Goal: Task Accomplishment & Management: Complete application form

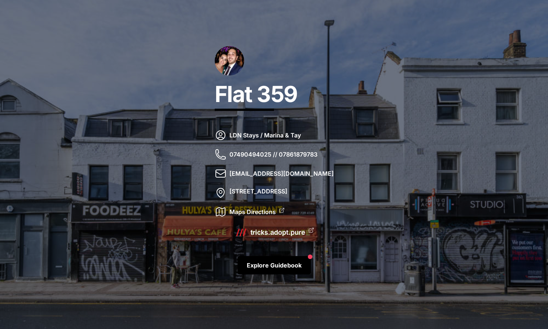
click at [215, 135] on icon at bounding box center [221, 135] width 12 height 12
click at [277, 235] on link "tricks.adopt.pure" at bounding box center [277, 232] width 55 height 10
click at [289, 264] on link "Explore Guidebook" at bounding box center [274, 265] width 73 height 18
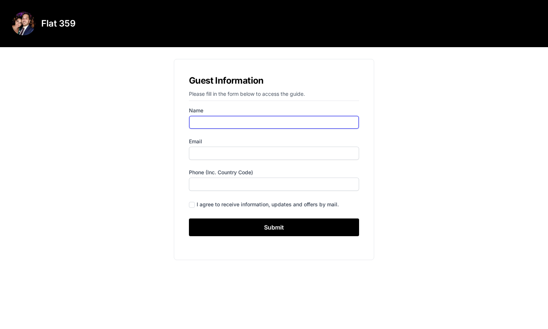
click at [214, 124] on input "Name" at bounding box center [274, 122] width 170 height 13
type input "ㅓ"
type input "[PERSON_NAME]"
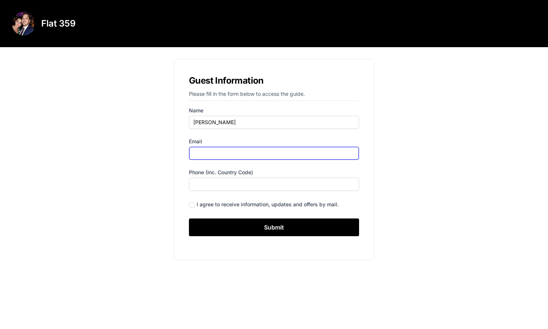
click at [219, 152] on input "Email" at bounding box center [274, 153] width 170 height 13
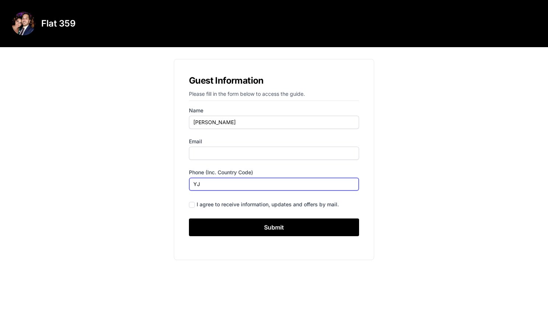
type input "Y"
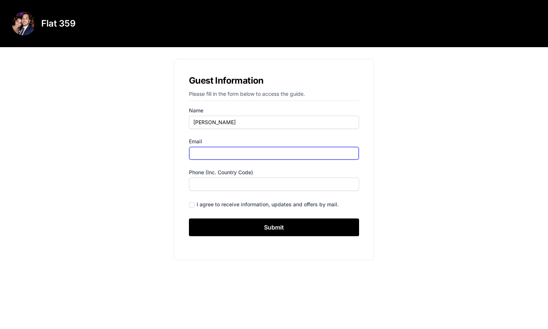
click at [219, 152] on input "Email" at bounding box center [274, 153] width 170 height 13
type input "[EMAIL_ADDRESS][DOMAIN_NAME]"
click at [269, 169] on label "Phone (inc. country code)" at bounding box center [274, 172] width 170 height 7
click at [269, 178] on input "Phone (inc. country code)" at bounding box center [274, 184] width 170 height 13
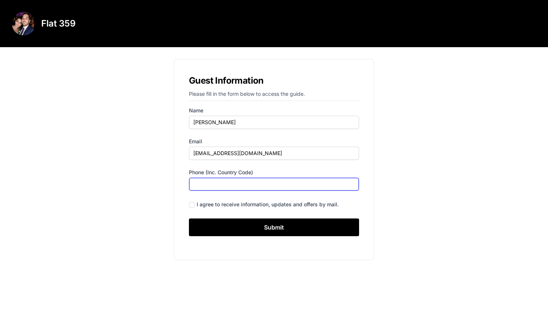
drag, startPoint x: 220, startPoint y: 179, endPoint x: 224, endPoint y: 181, distance: 4.1
click at [221, 180] on input "Phone (inc. country code)" at bounding box center [274, 184] width 170 height 13
type input "[PHONE_NUMBER]"
click at [193, 205] on input "checkbox" at bounding box center [192, 205] width 6 height 6
checkbox input "true"
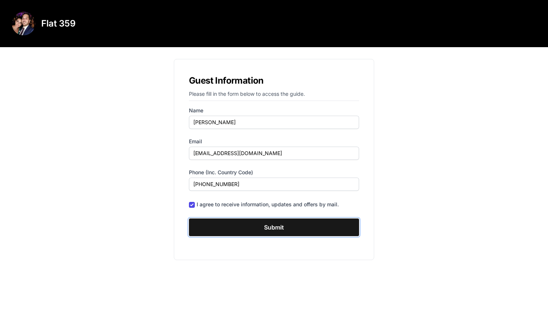
click at [282, 224] on input "Submit" at bounding box center [274, 227] width 170 height 18
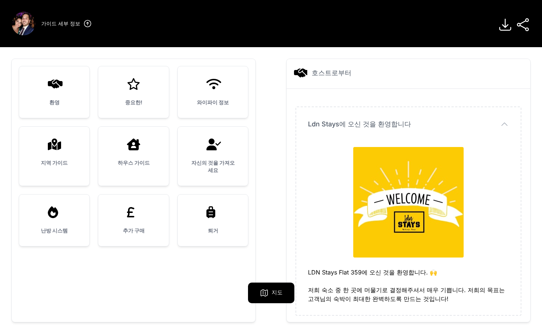
click at [70, 92] on div "환영" at bounding box center [54, 92] width 70 height 52
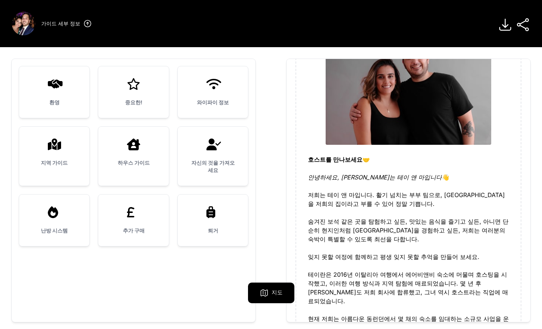
scroll to position [147, 0]
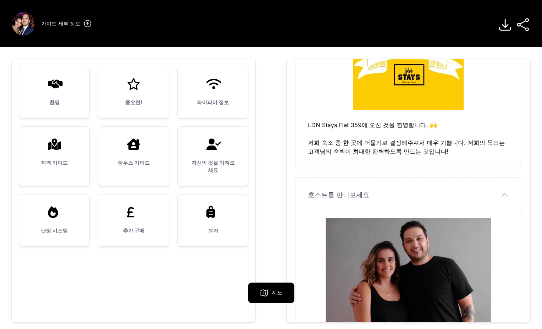
click at [138, 88] on icon at bounding box center [134, 84] width 18 height 12
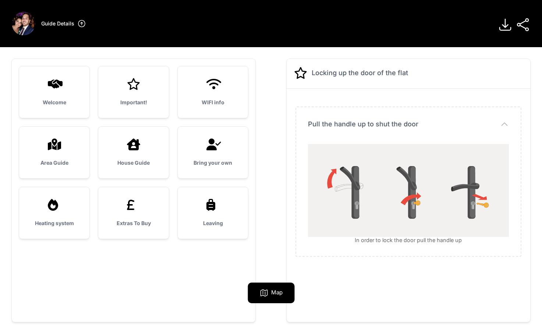
click at [271, 98] on div "Welcome Important! WIFI info Area Guide House Guide" at bounding box center [271, 190] width 519 height 263
click at [126, 91] on div "Important!" at bounding box center [133, 92] width 70 height 52
click at [502, 123] on icon "button" at bounding box center [504, 124] width 9 height 9
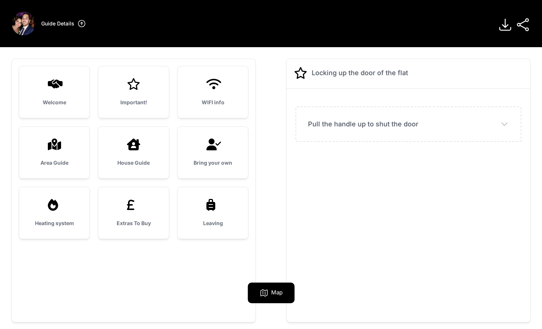
click at [508, 123] on icon "button" at bounding box center [504, 124] width 9 height 9
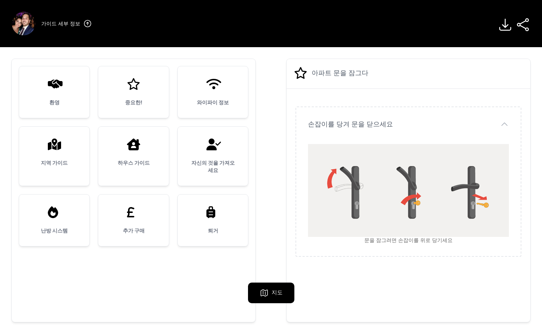
drag, startPoint x: 344, startPoint y: 94, endPoint x: 330, endPoint y: 84, distance: 17.8
click at [344, 94] on div "손잡이를 당겨 문을 닫으세요 손잡이를 당겨 문을 닫으세요 문을 잠그려면 손잡이를 위로 당기세요" at bounding box center [409, 177] width 244 height 177
click at [301, 73] on icon at bounding box center [300, 72] width 13 height 13
click at [215, 96] on div "와이파이 정보" at bounding box center [213, 92] width 70 height 52
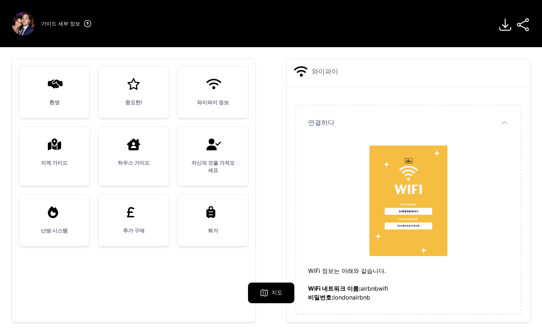
scroll to position [3, 0]
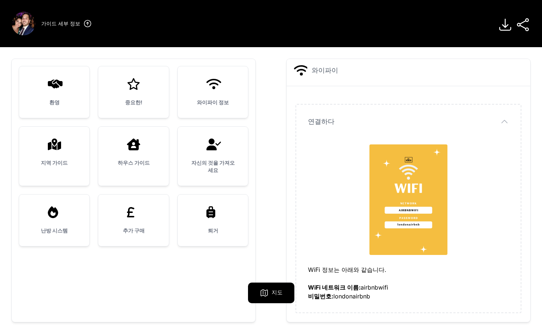
click at [282, 133] on div "환영 중요한! 와이파이 정보 지역 가이드 하우스 가이드" at bounding box center [271, 190] width 519 height 263
click at [55, 156] on div "지역 가이드" at bounding box center [54, 153] width 70 height 52
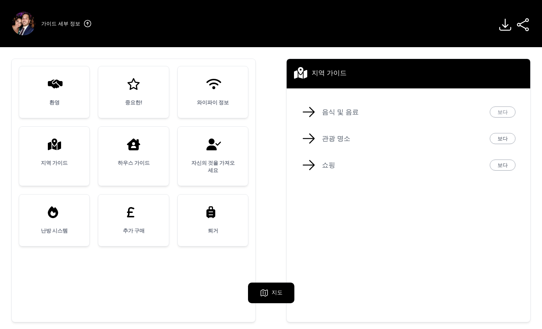
click at [497, 110] on link "보다" at bounding box center [503, 111] width 26 height 11
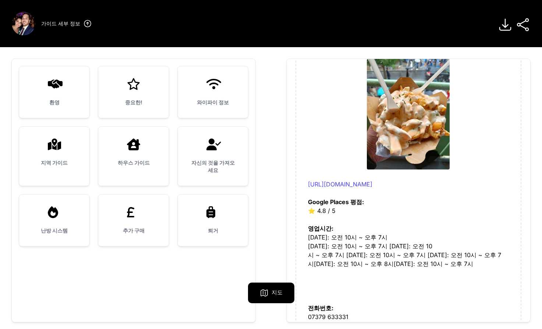
scroll to position [1805, 0]
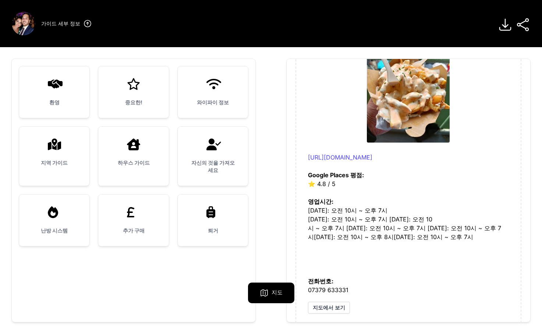
click at [60, 157] on div "지역 가이드" at bounding box center [54, 153] width 70 height 52
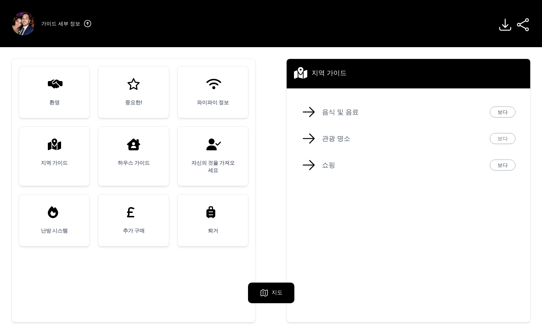
click at [513, 138] on link "보다" at bounding box center [503, 138] width 26 height 11
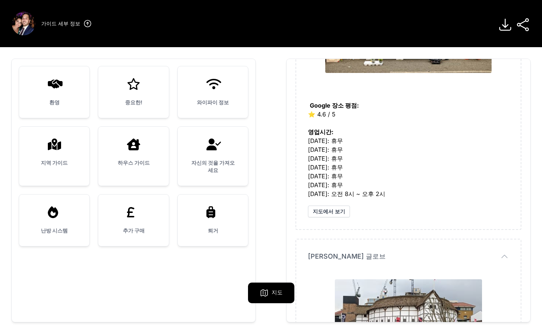
scroll to position [2025, 0]
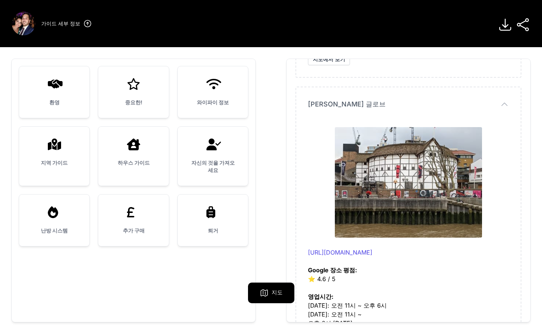
click at [498, 156] on div at bounding box center [408, 182] width 201 height 116
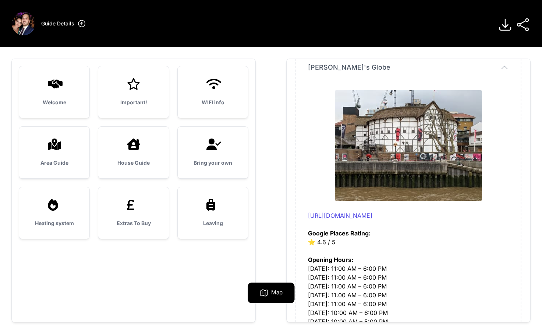
drag, startPoint x: 506, startPoint y: 163, endPoint x: 503, endPoint y: 124, distance: 38.8
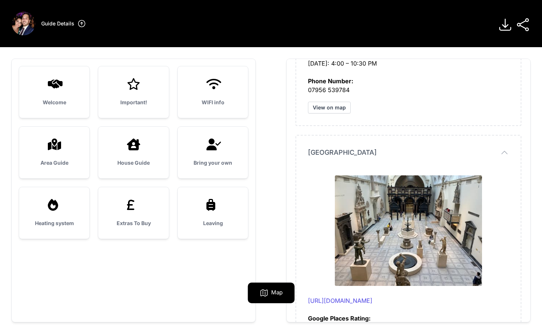
scroll to position [2820, 0]
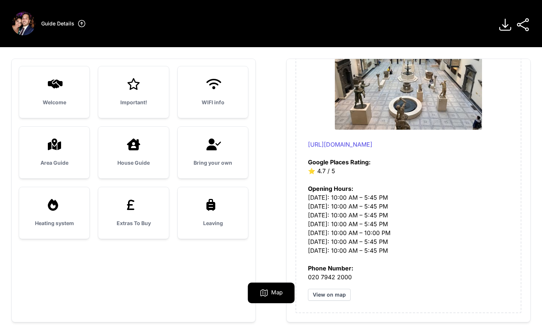
click at [65, 161] on h3 "Area Guide" at bounding box center [54, 162] width 47 height 7
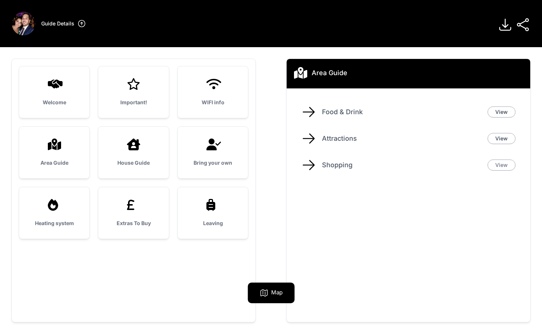
click at [503, 166] on link "View" at bounding box center [502, 164] width 28 height 11
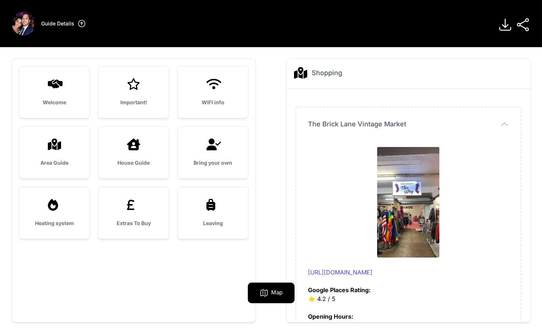
click at [421, 81] on div "Shopping Close panel" at bounding box center [409, 74] width 244 height 30
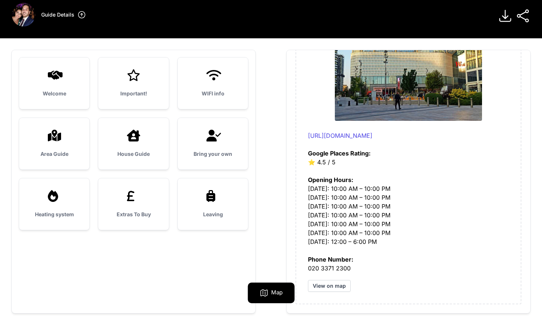
scroll to position [0, 0]
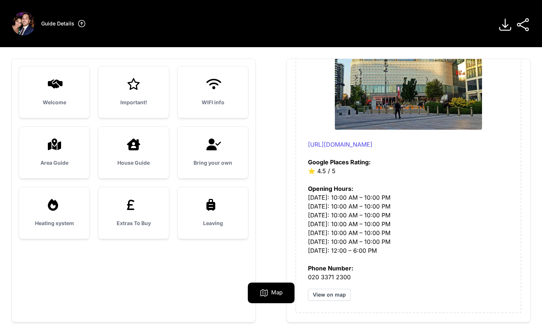
click at [135, 144] on icon at bounding box center [134, 144] width 18 height 12
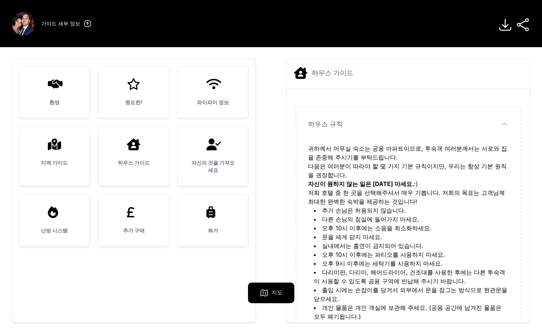
click at [420, 78] on div "하우스 가이드" at bounding box center [408, 72] width 229 height 13
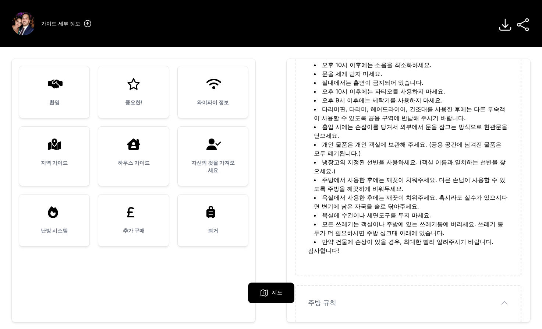
scroll to position [184, 0]
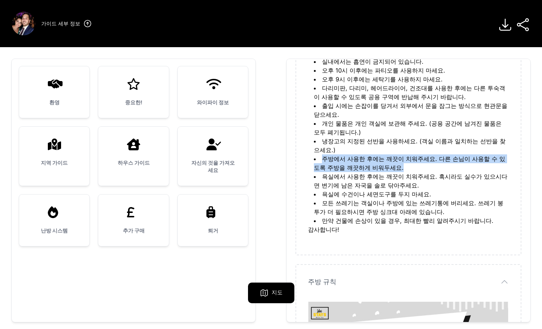
drag, startPoint x: 323, startPoint y: 158, endPoint x: 432, endPoint y: 165, distance: 109.2
click at [432, 165] on li "주방에서 사용한 후에는 깨끗이 치워주세요. 다른 손님이 사용할 수 있도록 주방을 깨끗하게 비워두세요." at bounding box center [411, 163] width 195 height 18
click at [429, 167] on li "주방에서 사용한 후에는 깨끗이 치워주세요. 다른 손님이 사용할 수 있도록 주방을 깨끗하게 비워두세요." at bounding box center [411, 163] width 195 height 18
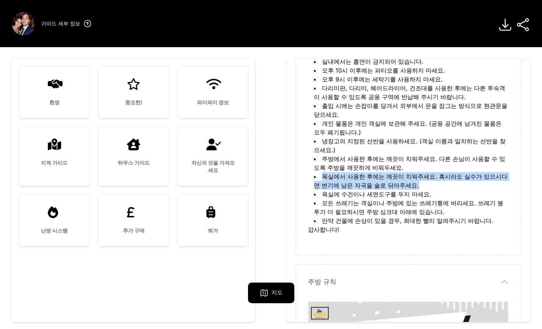
drag, startPoint x: 324, startPoint y: 173, endPoint x: 432, endPoint y: 184, distance: 108.9
click at [432, 184] on li "욕실에서 사용한 후에는 깨끗이 치워주세요. 혹시라도 실수가 있으시다면 변기에 남은 자국을 솔로 닦아주세요." at bounding box center [411, 181] width 195 height 18
click at [448, 186] on li "욕실에서 사용한 후에는 깨끗이 치워주세요. 혹시라도 실수가 있으시다면 변기에 남은 자국을 솔로 닦아주세요." at bounding box center [411, 181] width 195 height 18
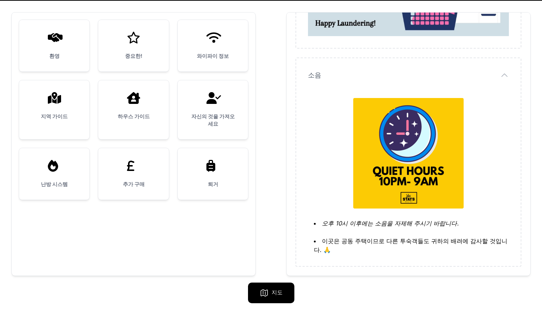
scroll to position [47, 0]
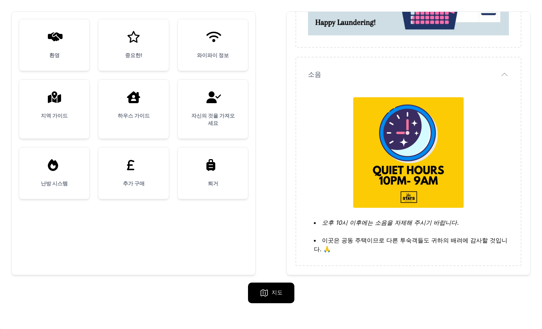
click at [219, 110] on div "자신의 것을 가져오세요" at bounding box center [213, 109] width 70 height 59
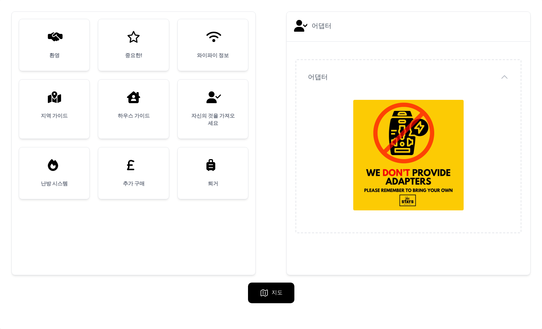
click at [58, 173] on div "난방 시스템" at bounding box center [54, 173] width 70 height 52
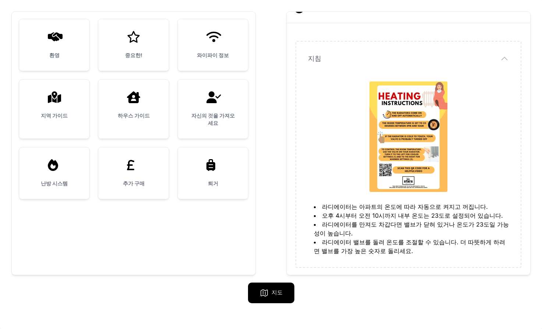
scroll to position [20, 0]
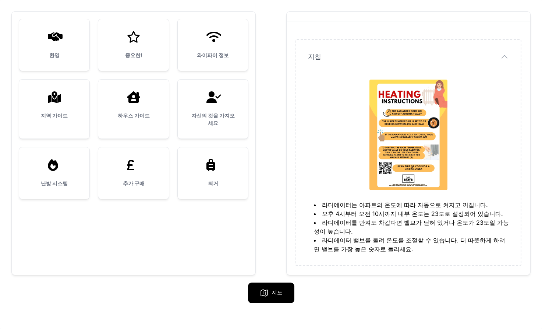
click at [137, 172] on div "추가 구매" at bounding box center [133, 173] width 70 height 52
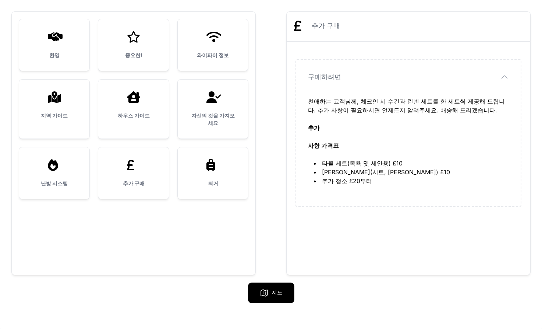
click at [214, 171] on div "퇴거" at bounding box center [213, 173] width 70 height 52
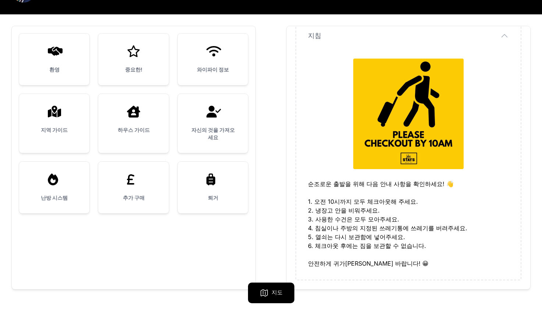
scroll to position [0, 0]
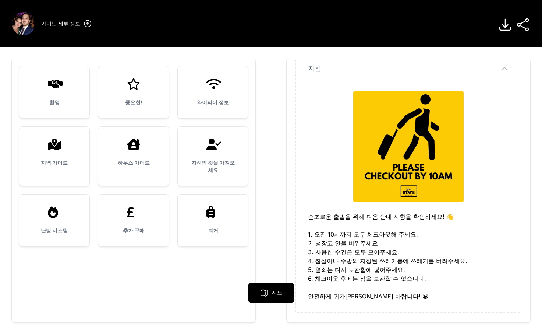
click at [502, 25] on icon at bounding box center [505, 24] width 15 height 15
